Goal: Task Accomplishment & Management: Manage account settings

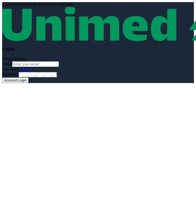
click at [26, 4] on div "27adad1f-9f52-479a-a4bd-d141c3d68488" at bounding box center [98, 4] width 192 height 5
click at [7, 48] on h3 "Login" at bounding box center [98, 49] width 192 height 6
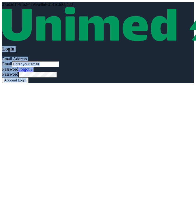
drag, startPoint x: 7, startPoint y: 48, endPoint x: 50, endPoint y: 109, distance: 74.0
click at [50, 106] on body "27adad1f-9f52-479a-a4bd-d141c3d68488 Login Email Address Email Password Forgot …" at bounding box center [98, 110] width 192 height 216
click at [50, 109] on body "27adad1f-9f52-479a-a4bd-d141c3d68488 Login Email Address Email Password Forgot …" at bounding box center [98, 110] width 192 height 216
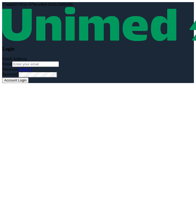
click at [22, 4] on div "27adad1f-9f52-479a-a4bd-d141c3d68488" at bounding box center [98, 4] width 192 height 5
drag, startPoint x: 22, startPoint y: 4, endPoint x: 74, endPoint y: 0, distance: 52.2
click at [75, 1] on html "27adad1f-9f52-479a-a4bd-d141c3d68488 Login Email Address Email Password Forgot …" at bounding box center [98, 110] width 196 height 220
click at [74, 0] on html "27adad1f-9f52-479a-a4bd-d141c3d68488 Login Email Address Email Password Forgot …" at bounding box center [98, 110] width 196 height 220
click at [11, 6] on div "27adad1f-9f52-479a-a4bd-d141c3d68488" at bounding box center [98, 4] width 192 height 5
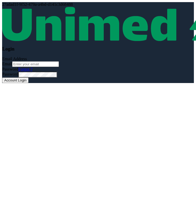
drag, startPoint x: 11, startPoint y: 6, endPoint x: 63, endPoint y: 6, distance: 51.5
click at [63, 6] on div "27adad1f-9f52-479a-a4bd-d141c3d68488" at bounding box center [98, 4] width 192 height 5
